Goal: Task Accomplishment & Management: Use online tool/utility

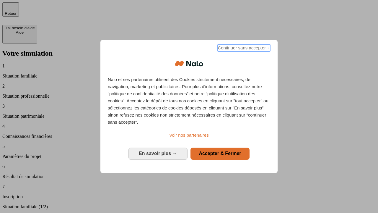
click at [244, 49] on span "Continuer sans accepter →" at bounding box center [244, 47] width 53 height 7
